Goal: Information Seeking & Learning: Learn about a topic

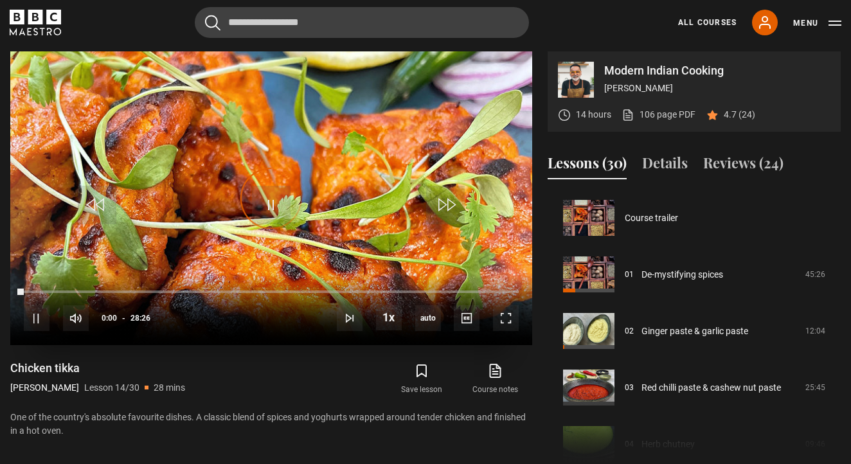
scroll to position [735, 0]
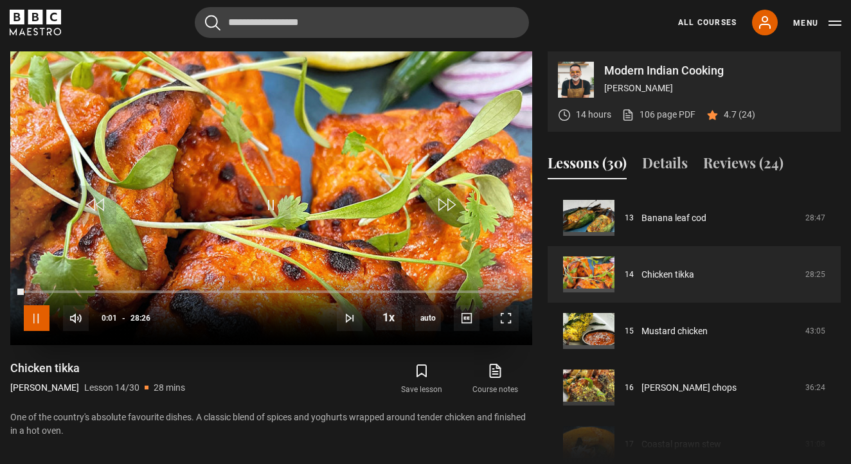
click at [46, 312] on span "Video Player" at bounding box center [37, 318] width 26 height 26
click at [493, 312] on span "Video Player" at bounding box center [506, 318] width 26 height 26
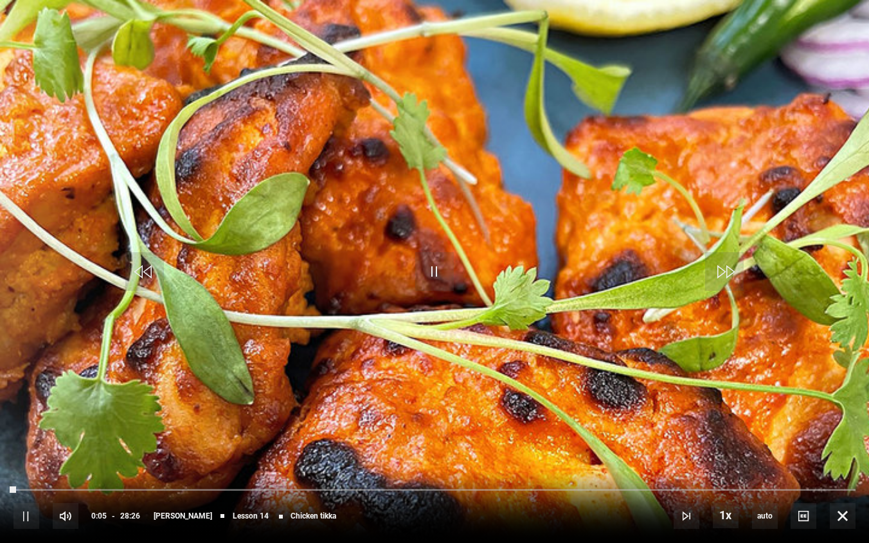
click at [21, 463] on div "10s Skip Back 10 seconds Pause 10s Skip Forward 10 seconds Loaded : 0.59% 16:59…" at bounding box center [434, 506] width 869 height 71
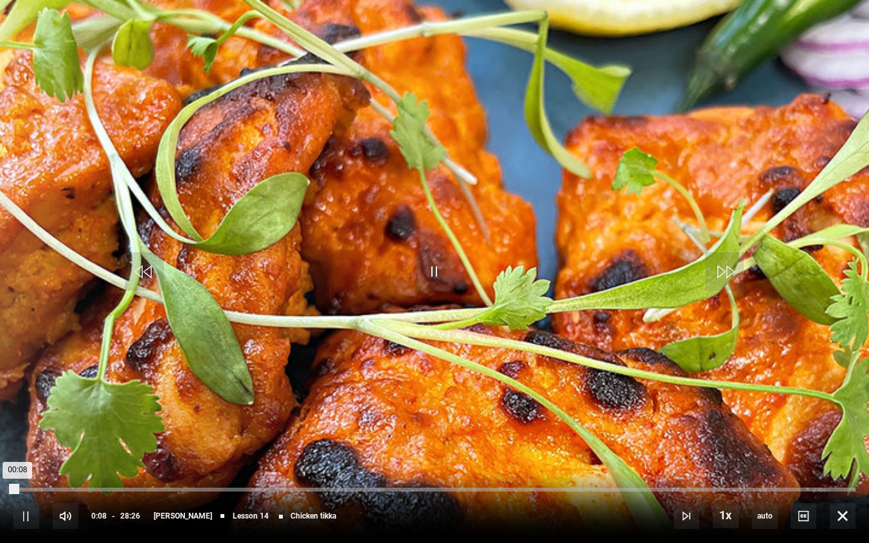
click at [26, 463] on div "00:24" at bounding box center [27, 489] width 2 height 4
click at [33, 463] on div "00:37" at bounding box center [33, 489] width 2 height 4
click at [42, 463] on div "00:58" at bounding box center [43, 489] width 2 height 4
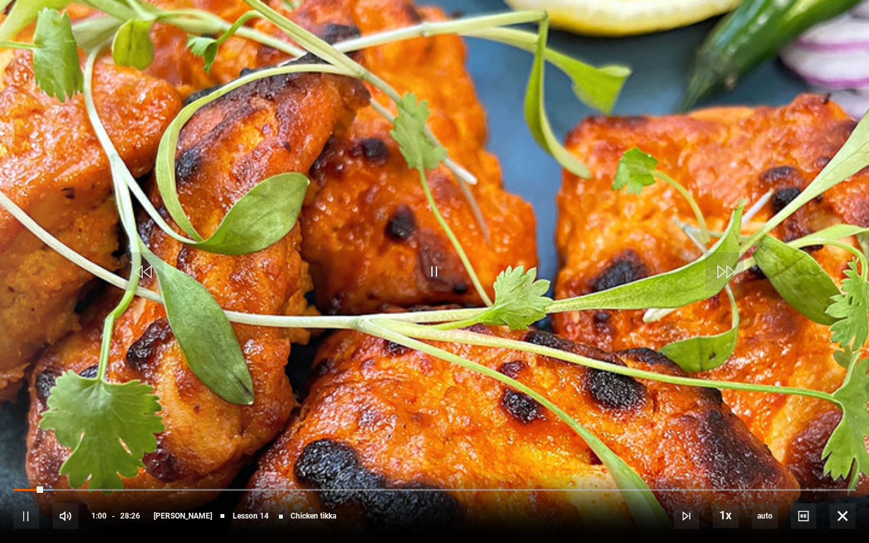
click at [51, 463] on div "10s Skip Back 10 seconds Pause 10s Skip Forward 10 seconds Loaded : 4.69% 01:02…" at bounding box center [434, 506] width 869 height 71
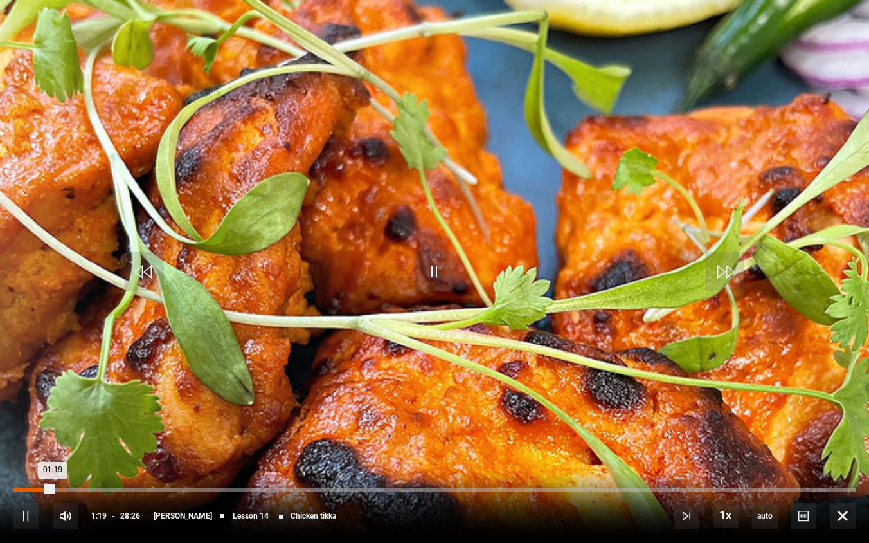
click at [62, 463] on div "01:38" at bounding box center [63, 489] width 2 height 4
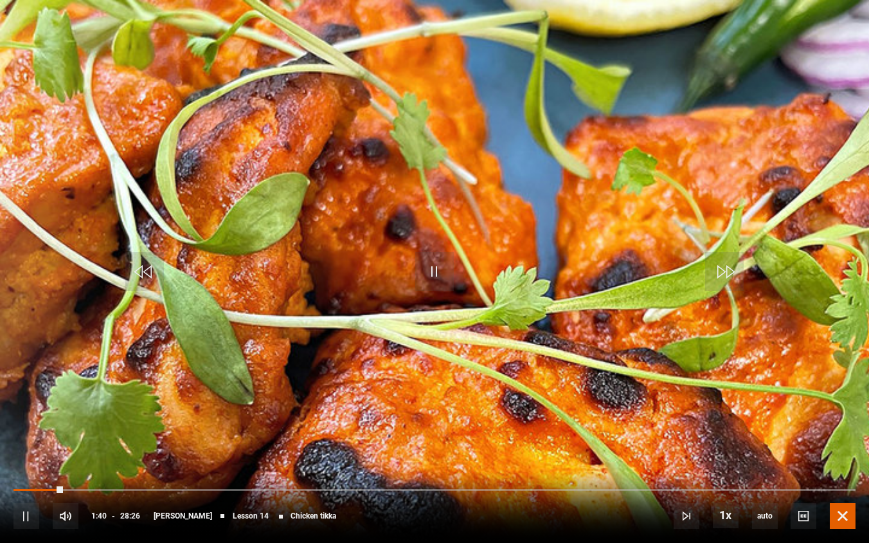
click at [837, 463] on span "Video Player" at bounding box center [843, 516] width 26 height 26
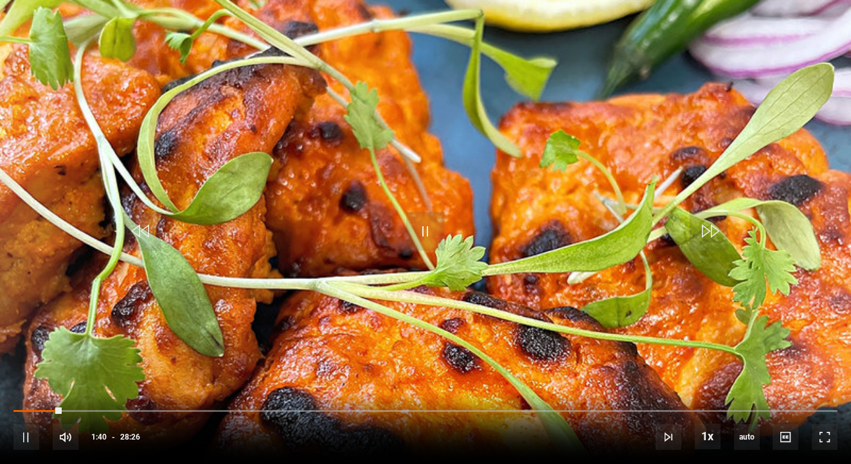
scroll to position [0, 0]
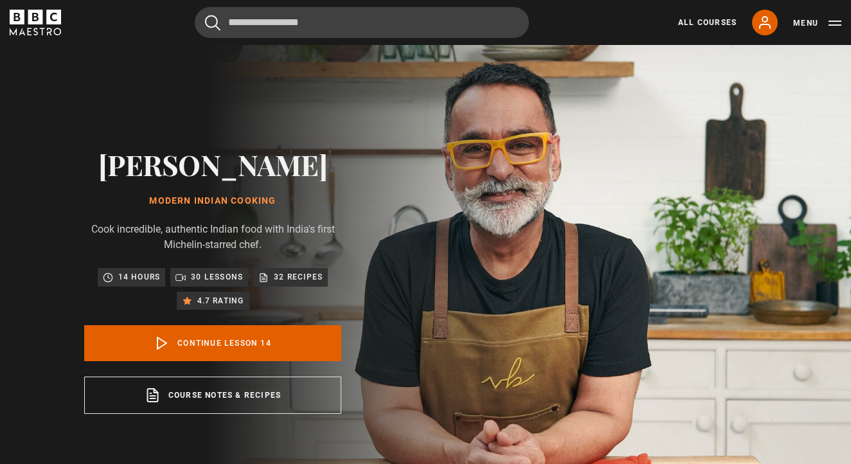
click at [40, 25] on icon "BBC Maestro" at bounding box center [35, 23] width 51 height 26
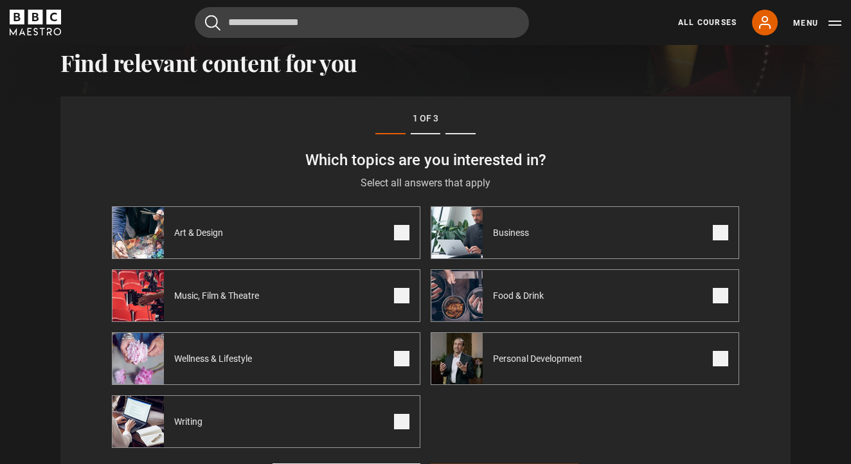
click at [405, 231] on span at bounding box center [401, 232] width 15 height 15
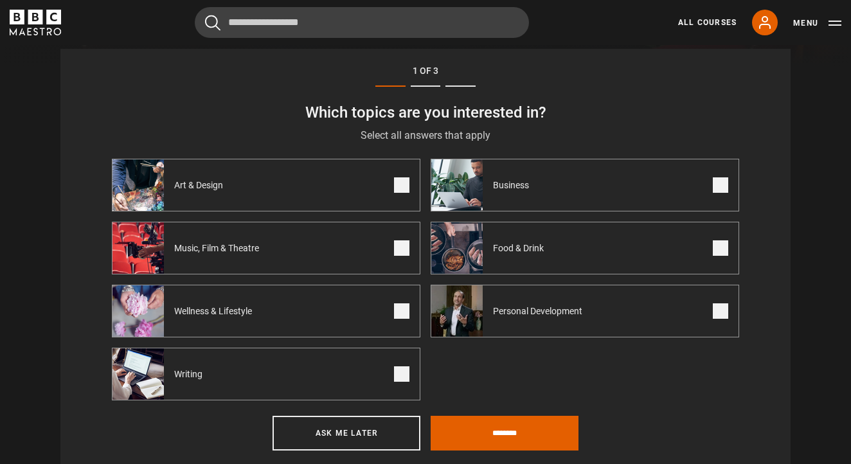
scroll to position [465, 0]
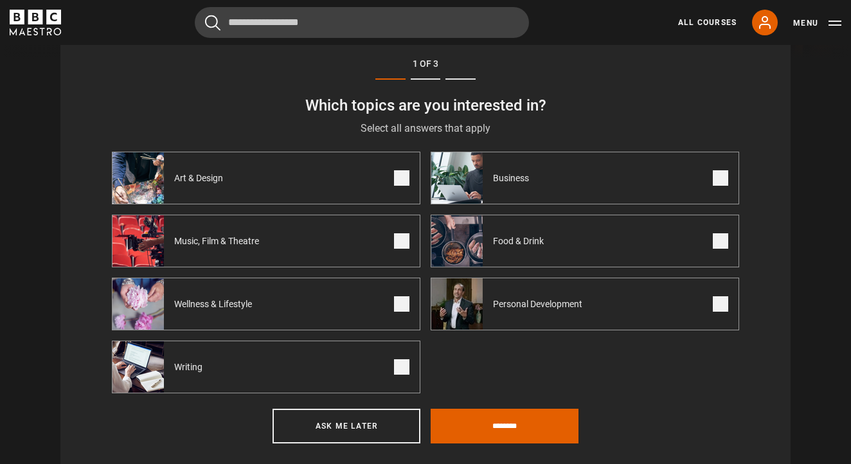
click at [400, 307] on span at bounding box center [401, 303] width 15 height 15
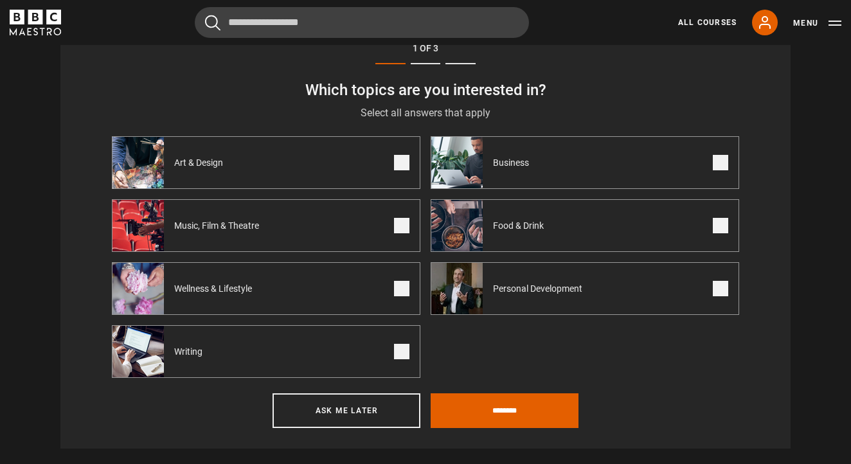
scroll to position [487, 0]
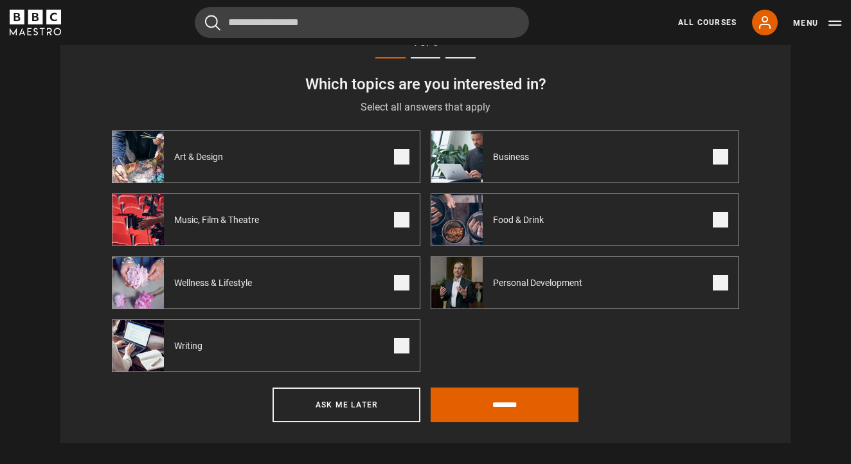
click at [724, 161] on span at bounding box center [720, 156] width 15 height 15
click at [721, 218] on span at bounding box center [720, 219] width 15 height 15
click at [718, 285] on span at bounding box center [720, 282] width 15 height 15
click at [554, 402] on input "********" at bounding box center [505, 405] width 148 height 35
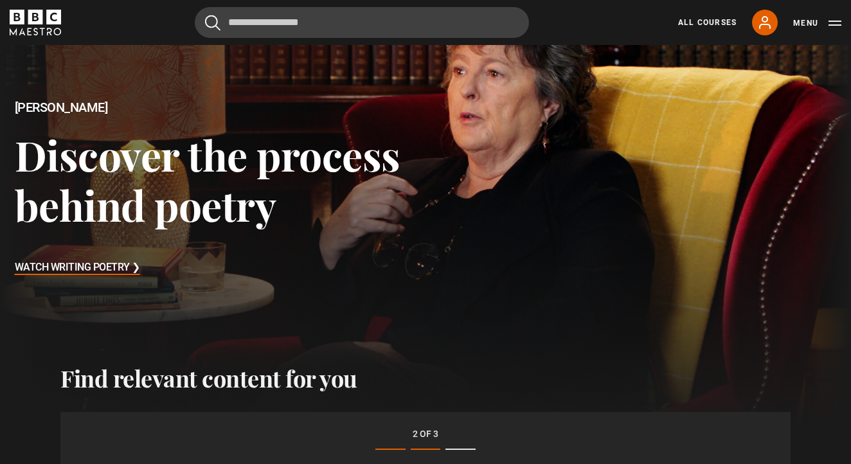
scroll to position [0, 0]
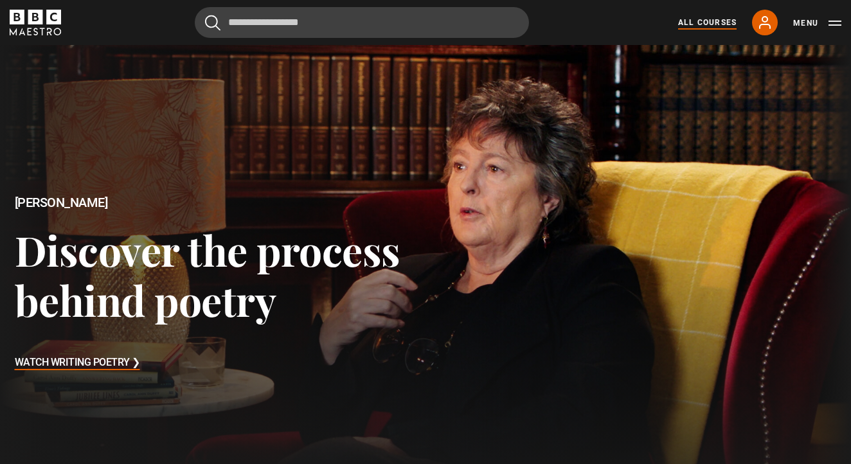
click at [702, 19] on link "All Courses" at bounding box center [707, 23] width 58 height 12
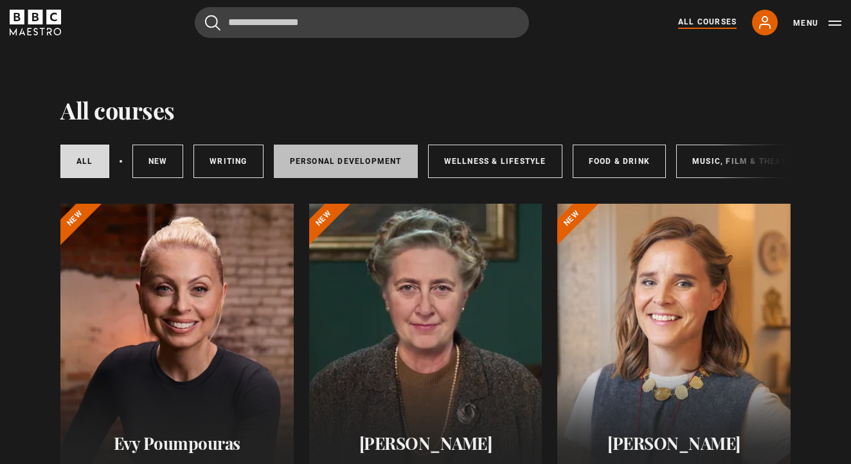
click at [381, 154] on link "Personal Development" at bounding box center [346, 161] width 144 height 33
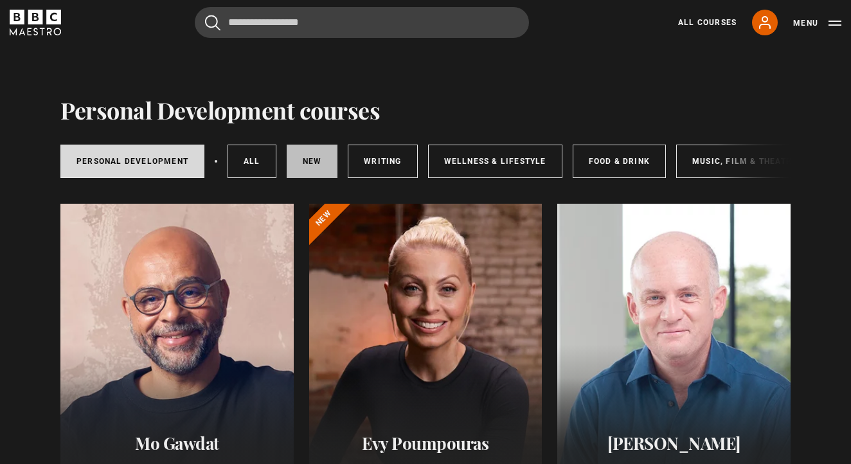
click at [301, 159] on link "New courses" at bounding box center [312, 161] width 51 height 33
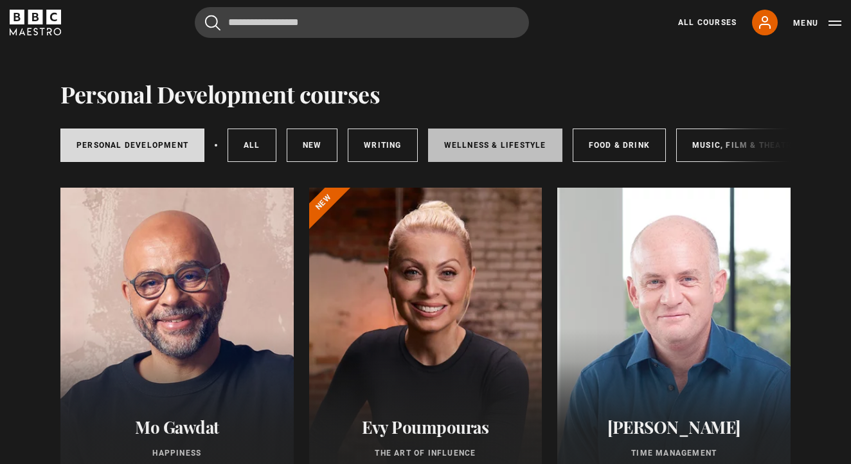
click at [483, 133] on link "Wellness & Lifestyle" at bounding box center [495, 145] width 134 height 33
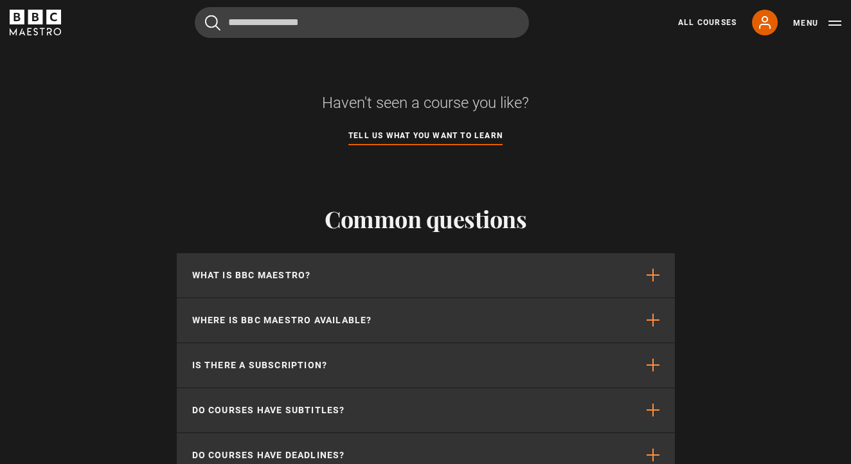
scroll to position [1189, 0]
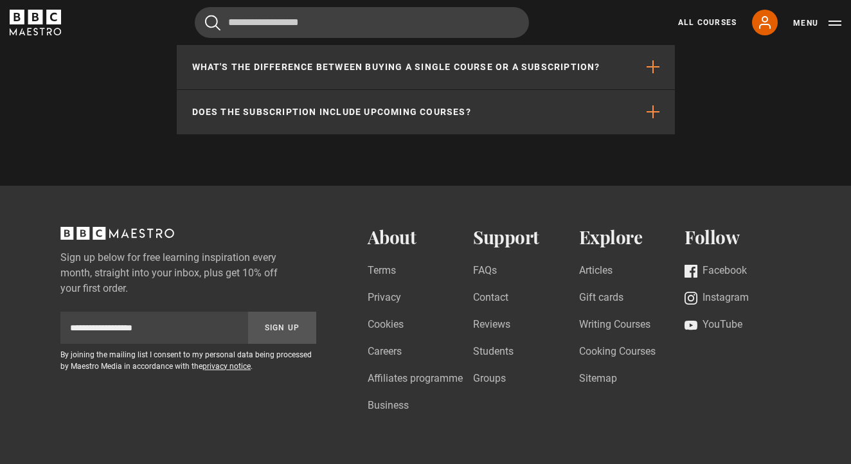
scroll to position [1666, 0]
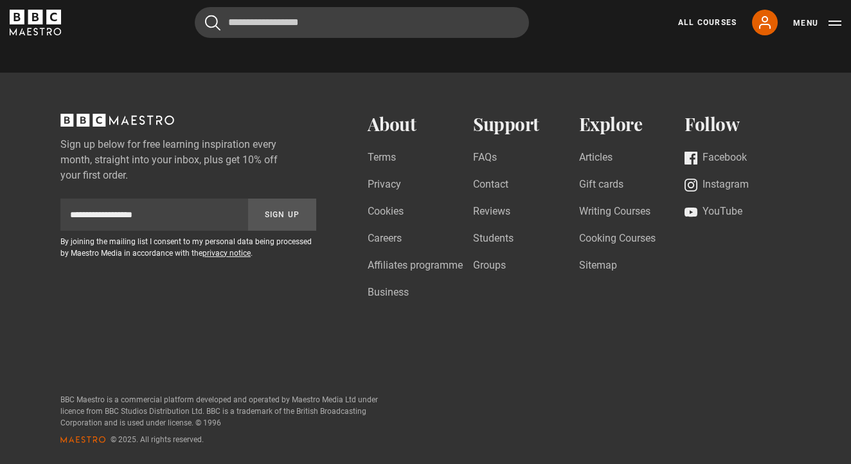
click at [491, 126] on h2 "Support" at bounding box center [526, 124] width 106 height 21
click at [168, 231] on form "Subscription-footer-email Sign Up By joining the mailing list I consent to my p…" at bounding box center [188, 229] width 256 height 60
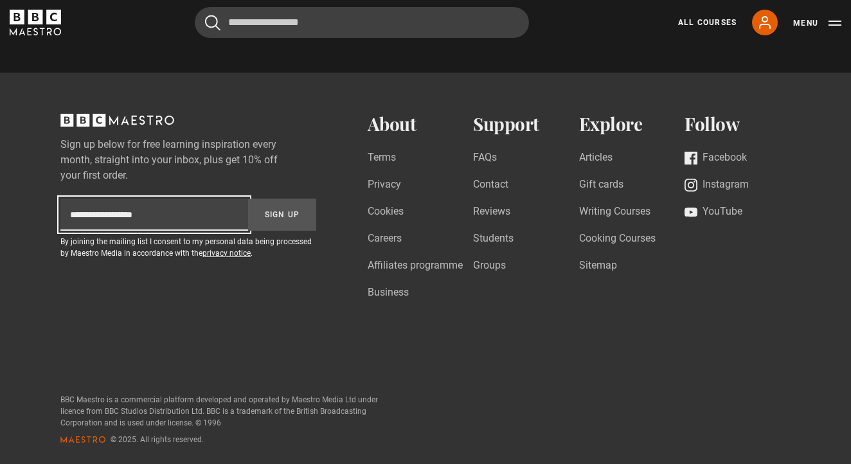
click at [172, 215] on input "Subscription-footer-email" at bounding box center [154, 215] width 188 height 32
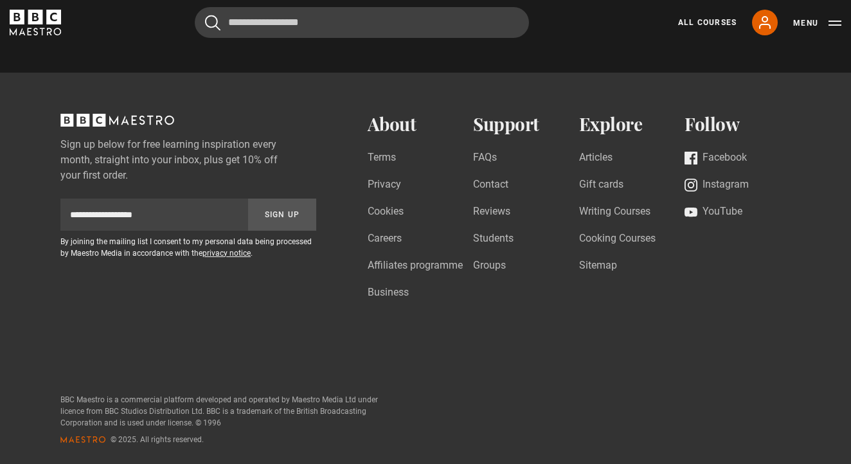
click at [258, 152] on label "Sign up below for free learning inspiration every month, straight into your inb…" at bounding box center [188, 160] width 256 height 46
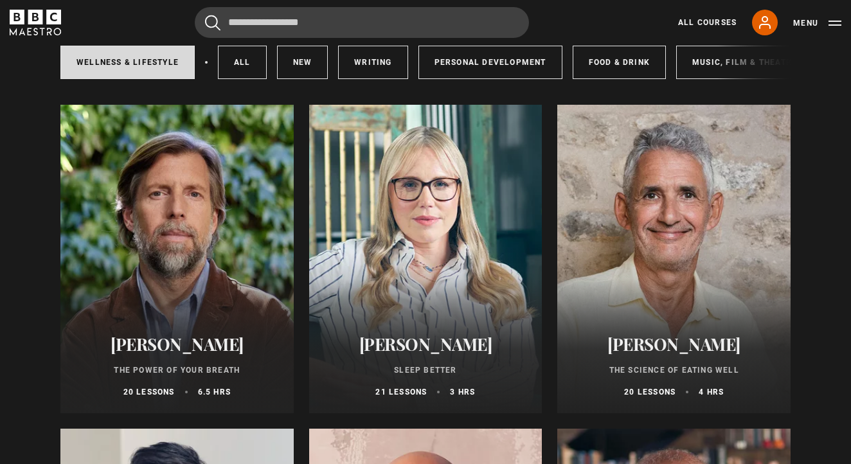
scroll to position [0, 0]
